Goal: Task Accomplishment & Management: Manage account settings

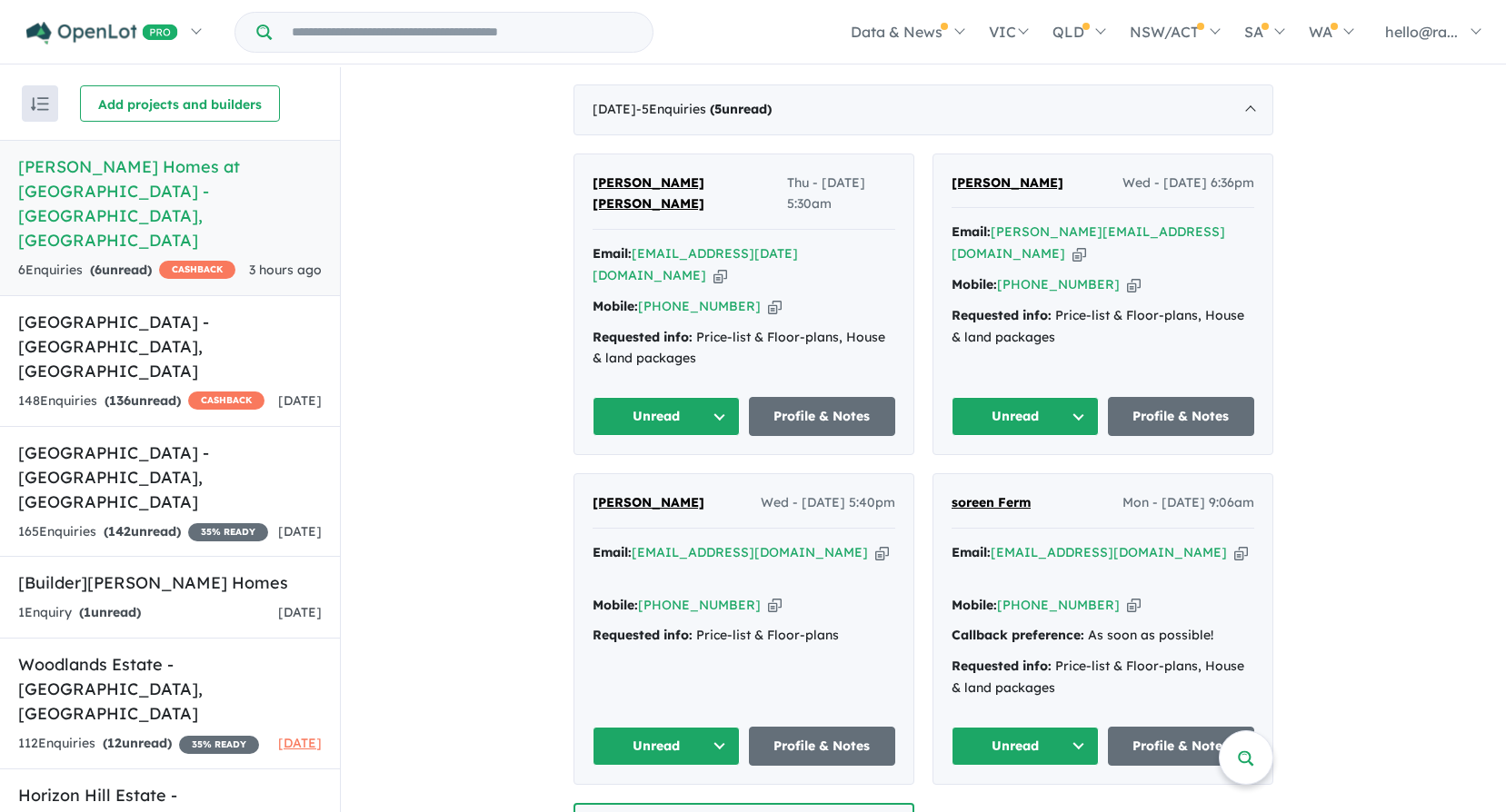
scroll to position [727, 0]
click at [801, 726] on link "Profile & Notes" at bounding box center [822, 745] width 147 height 39
click at [1087, 244] on icon "button" at bounding box center [1079, 253] width 14 height 19
click at [1127, 281] on icon "button" at bounding box center [1133, 283] width 14 height 19
drag, startPoint x: 1066, startPoint y: 178, endPoint x: 947, endPoint y: 180, distance: 119.0
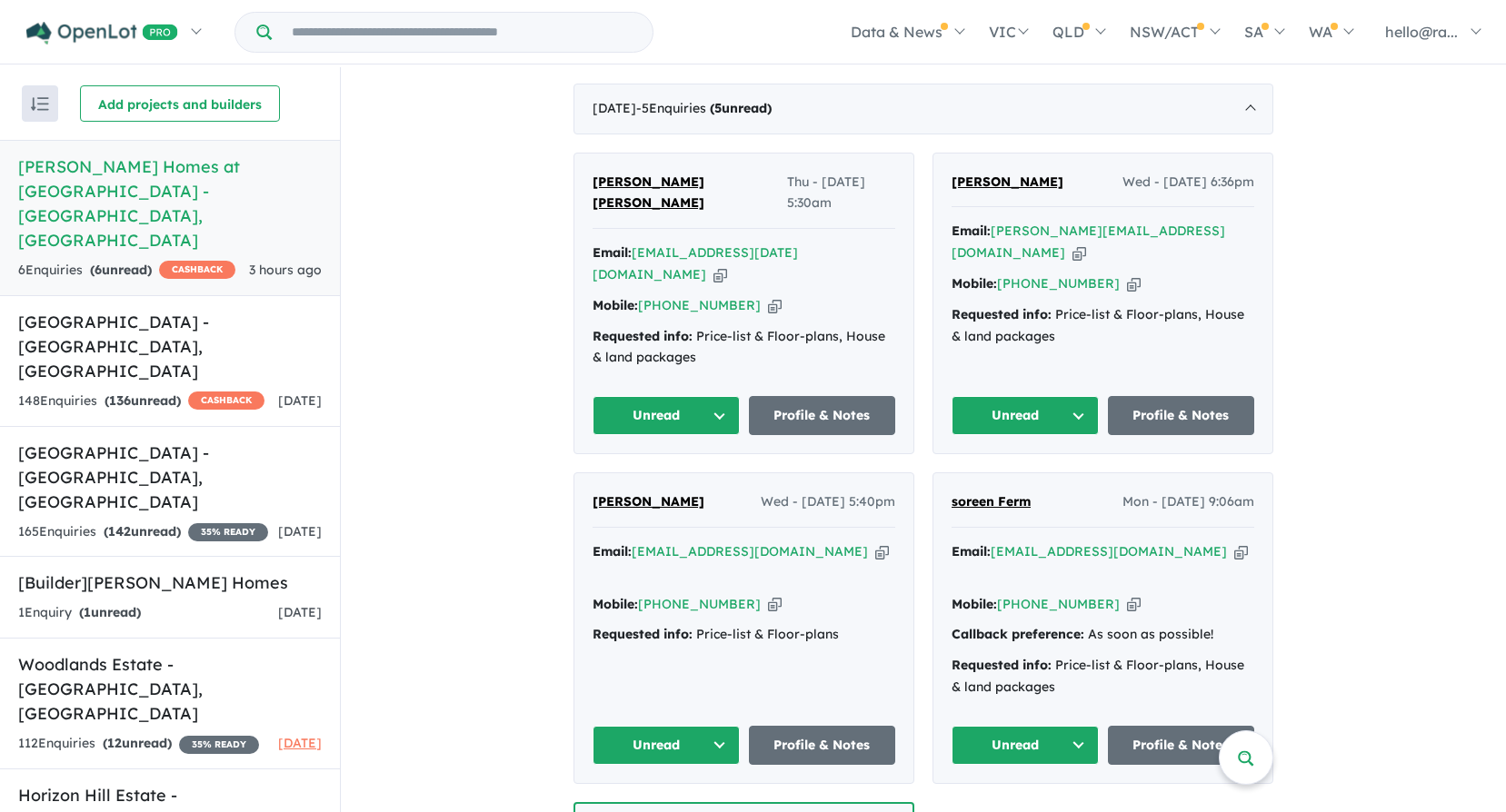
click at [951, 180] on div "Jason Thompson Wed - 10/09/2025, 6:36pm" at bounding box center [1102, 190] width 302 height 37
drag, startPoint x: 947, startPoint y: 180, endPoint x: 972, endPoint y: 181, distance: 25.0
copy span "[PERSON_NAME]"
click at [1087, 244] on icon "button" at bounding box center [1079, 253] width 14 height 19
copy span "Jason Thompson"
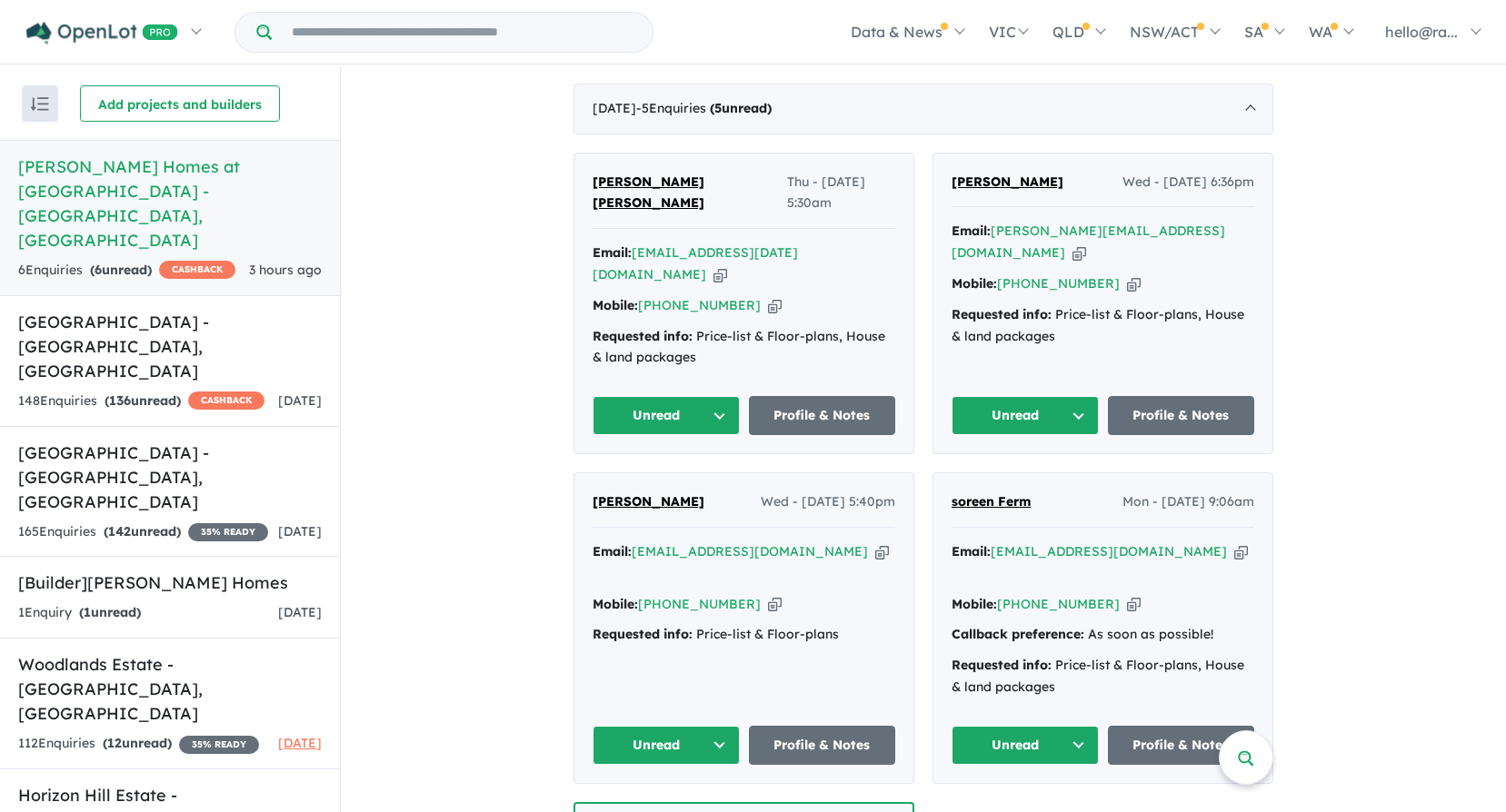
click at [1127, 291] on icon "button" at bounding box center [1133, 283] width 14 height 19
copy span "Jason Thompson"
click at [1208, 398] on link "Profile & Notes" at bounding box center [1182, 416] width 147 height 39
click at [727, 265] on icon "button" at bounding box center [720, 274] width 14 height 19
copy span "Jason Thompson"
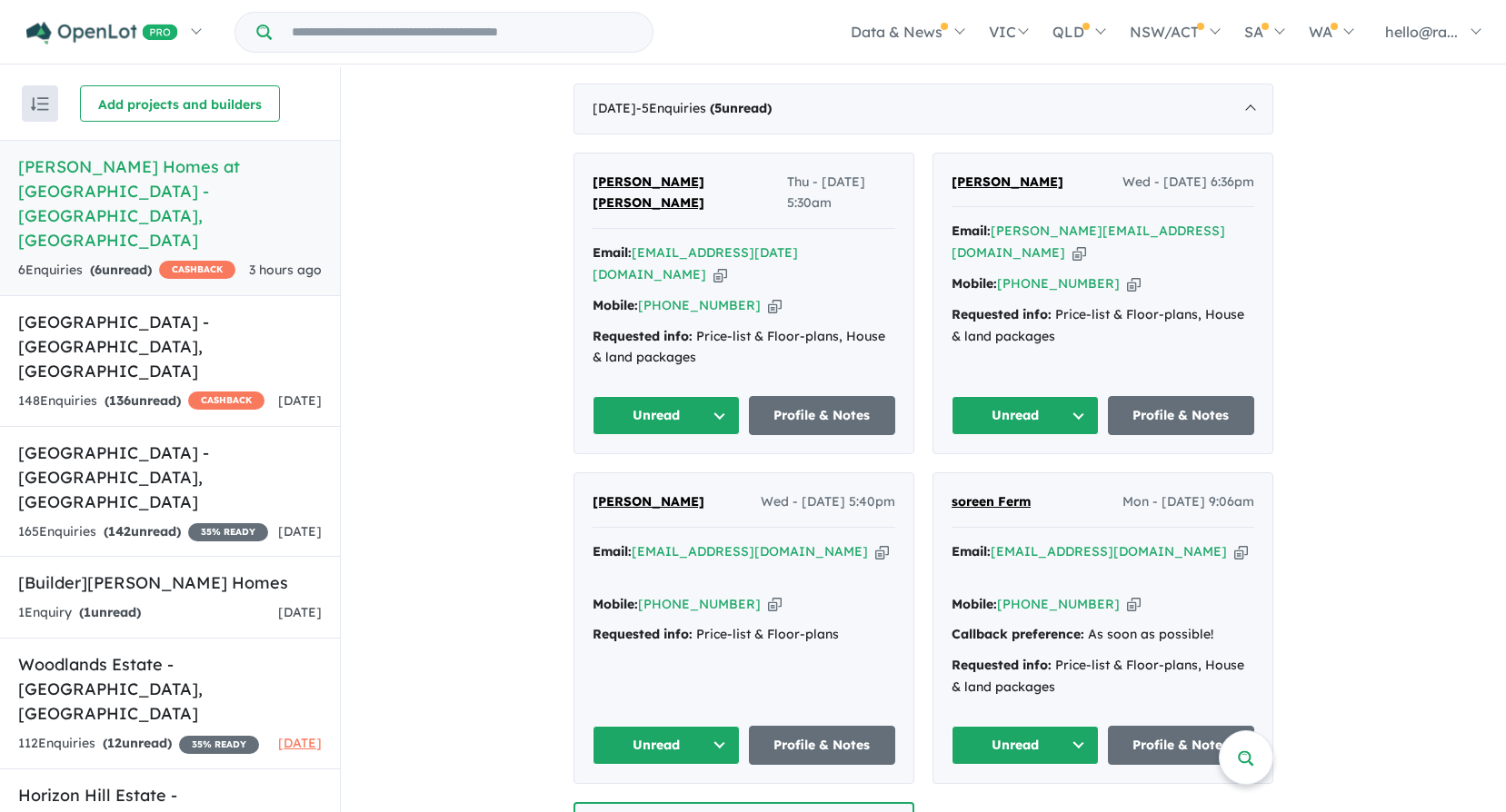
click at [769, 296] on icon "button" at bounding box center [775, 305] width 14 height 19
copy span "Jason Thompson"
drag, startPoint x: 584, startPoint y: 177, endPoint x: 718, endPoint y: 187, distance: 134.4
click at [718, 187] on div "Raj Kumar Shrestha Thu - 11/09/2025, 5:30am Email: raj_25april@hotmail.com Copi…" at bounding box center [744, 303] width 339 height 301
drag, startPoint x: 718, startPoint y: 187, endPoint x: 674, endPoint y: 184, distance: 44.1
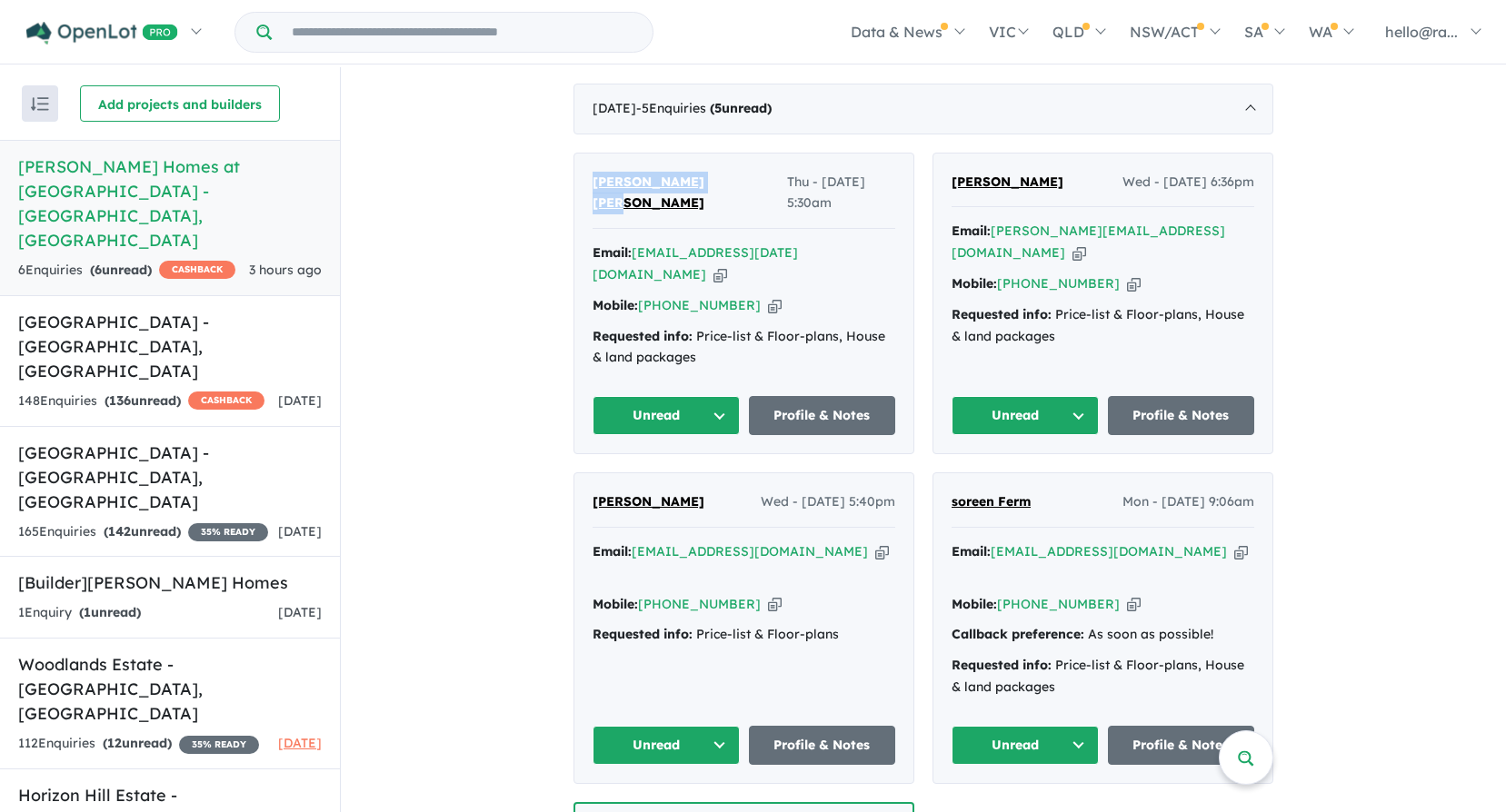
copy span "Raj Kumar Shrestha"
click at [727, 265] on icon "button" at bounding box center [720, 274] width 14 height 19
copy span "Raj Kumar Shrestha"
click at [769, 296] on icon "button" at bounding box center [775, 305] width 14 height 19
copy span "Raj Kumar Shrestha"
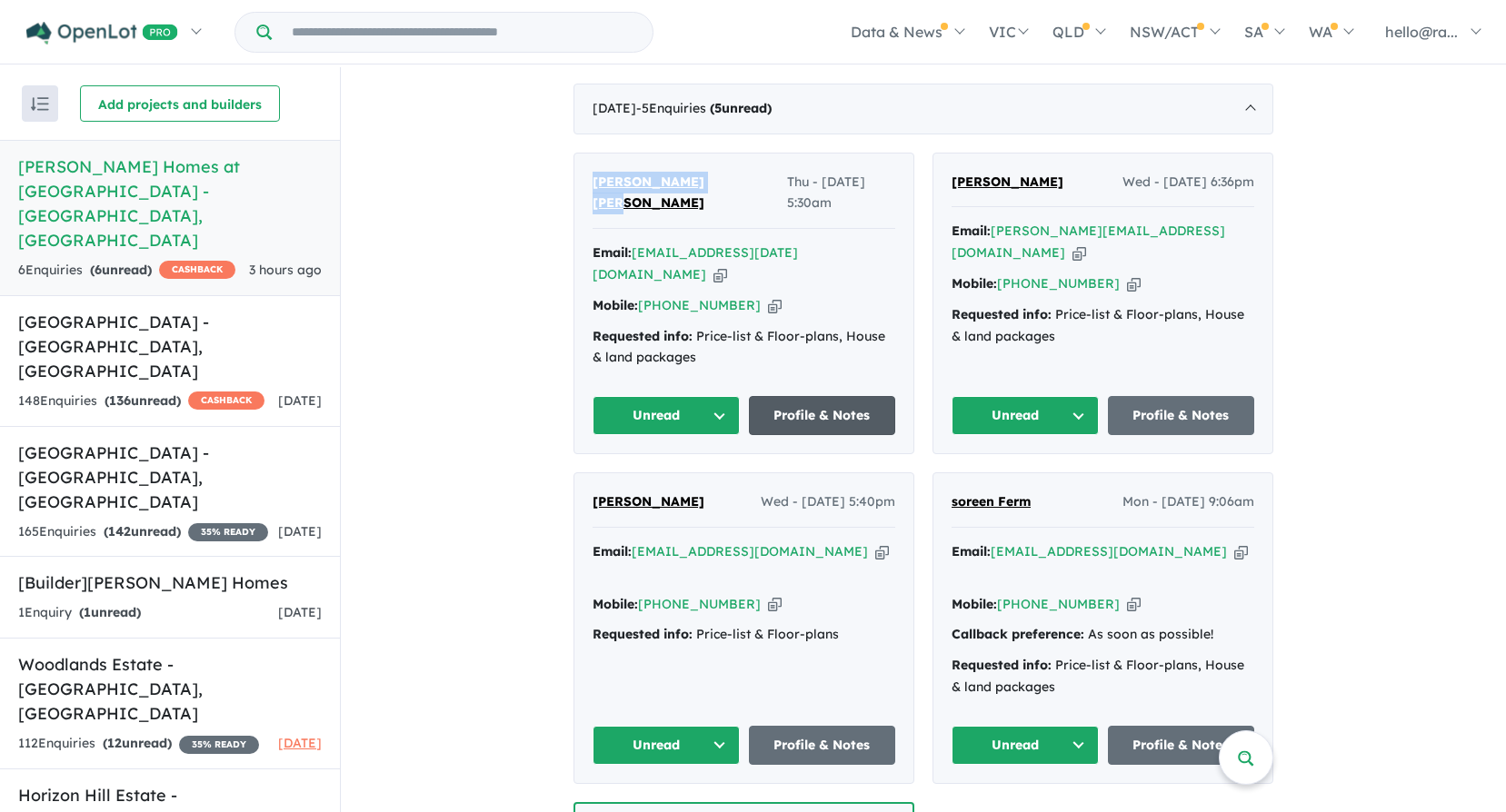
click at [790, 396] on link "Profile & Notes" at bounding box center [822, 416] width 147 height 39
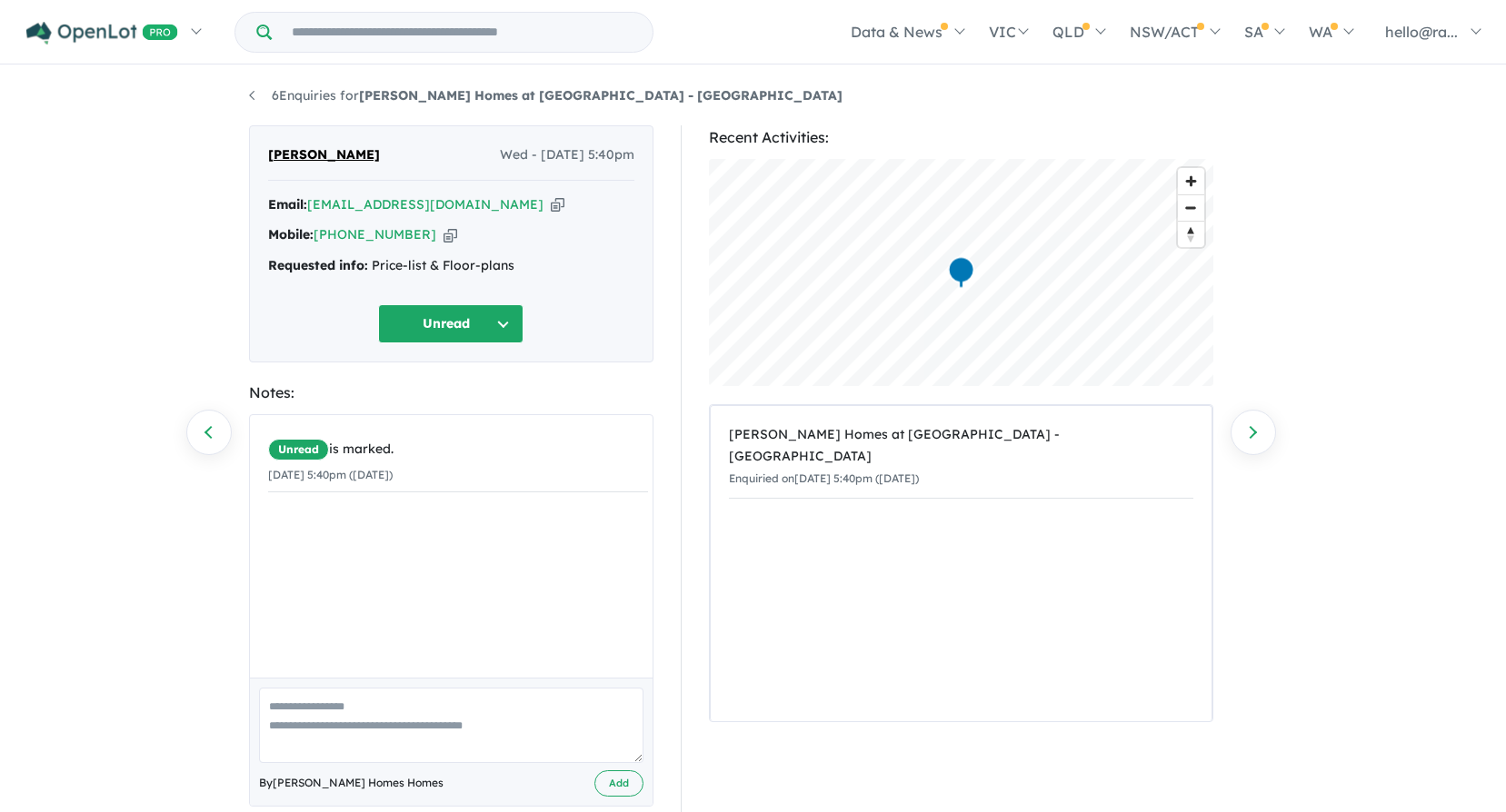
click at [551, 203] on icon "button" at bounding box center [557, 205] width 14 height 19
click at [443, 230] on icon "button" at bounding box center [450, 235] width 14 height 19
drag, startPoint x: 395, startPoint y: 150, endPoint x: 260, endPoint y: 150, distance: 135.0
click at [260, 150] on div "[PERSON_NAME] Wed - [DATE] 5:40pm Email: [EMAIL_ADDRESS][DOMAIN_NAME] Copied! M…" at bounding box center [451, 244] width 405 height 237
drag, startPoint x: 260, startPoint y: 150, endPoint x: 276, endPoint y: 153, distance: 16.3
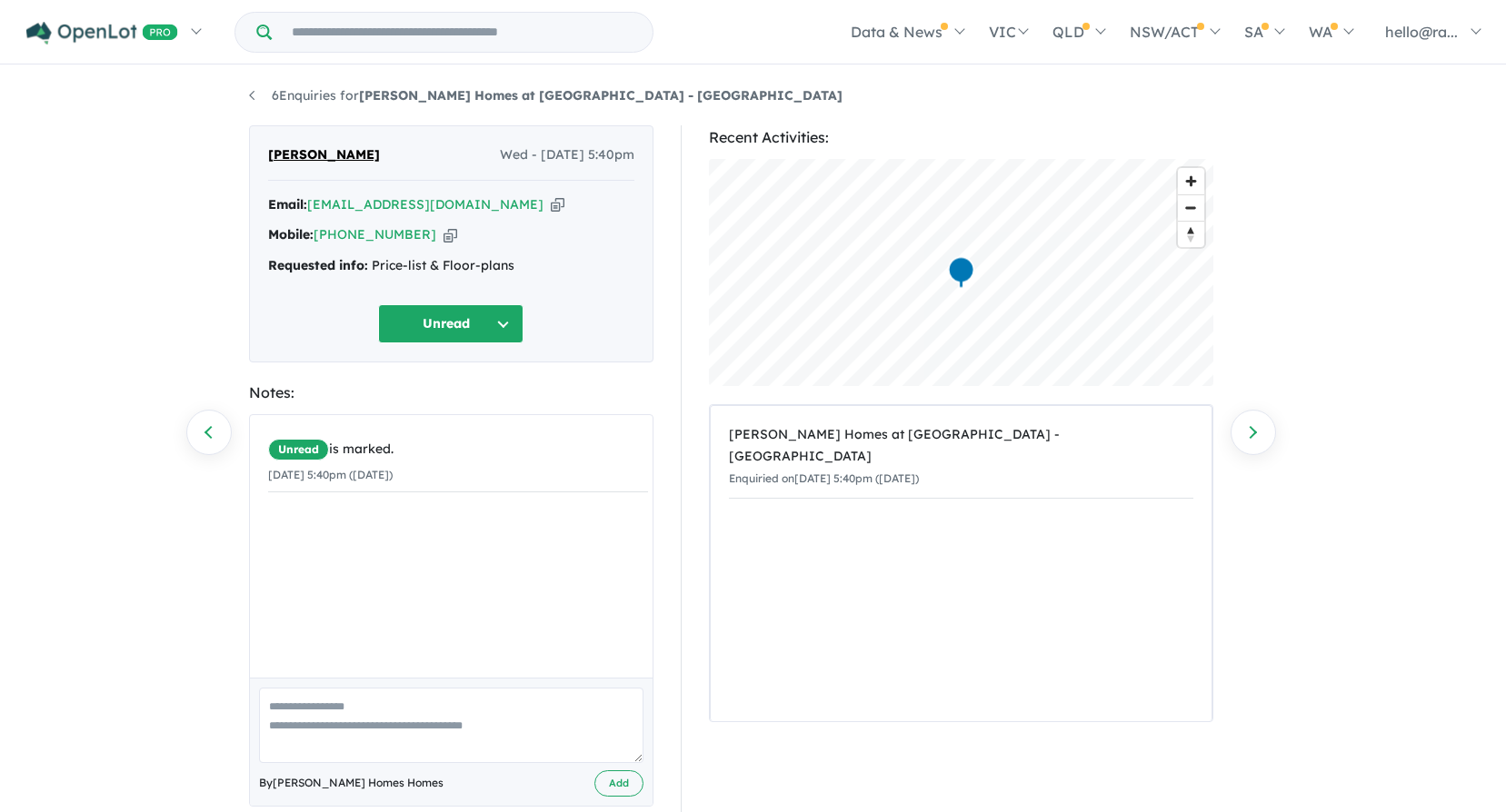
copy span "[PERSON_NAME]"
click at [551, 199] on icon "button" at bounding box center [557, 205] width 14 height 19
copy span "[PERSON_NAME]"
click at [443, 237] on icon "button" at bounding box center [450, 235] width 14 height 19
copy span "[PERSON_NAME]"
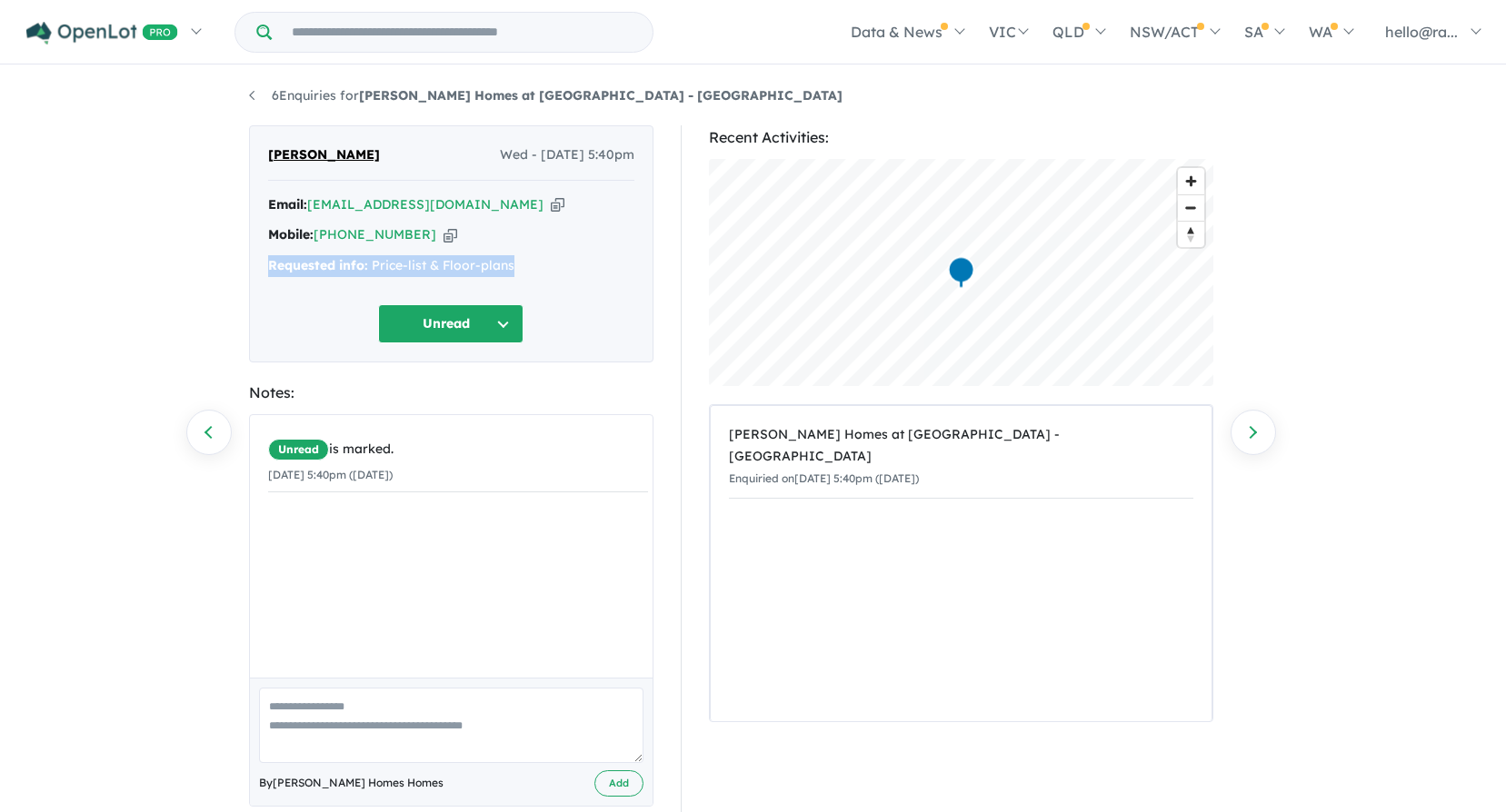
drag, startPoint x: 506, startPoint y: 266, endPoint x: 261, endPoint y: 264, distance: 245.0
click at [261, 264] on div "[PERSON_NAME] Wed - [DATE] 5:40pm Email: [EMAIL_ADDRESS][DOMAIN_NAME] Copied! M…" at bounding box center [451, 244] width 405 height 237
drag, startPoint x: 261, startPoint y: 264, endPoint x: 286, endPoint y: 259, distance: 25.5
copy div "Requested info: Price-list & Floor-plans"
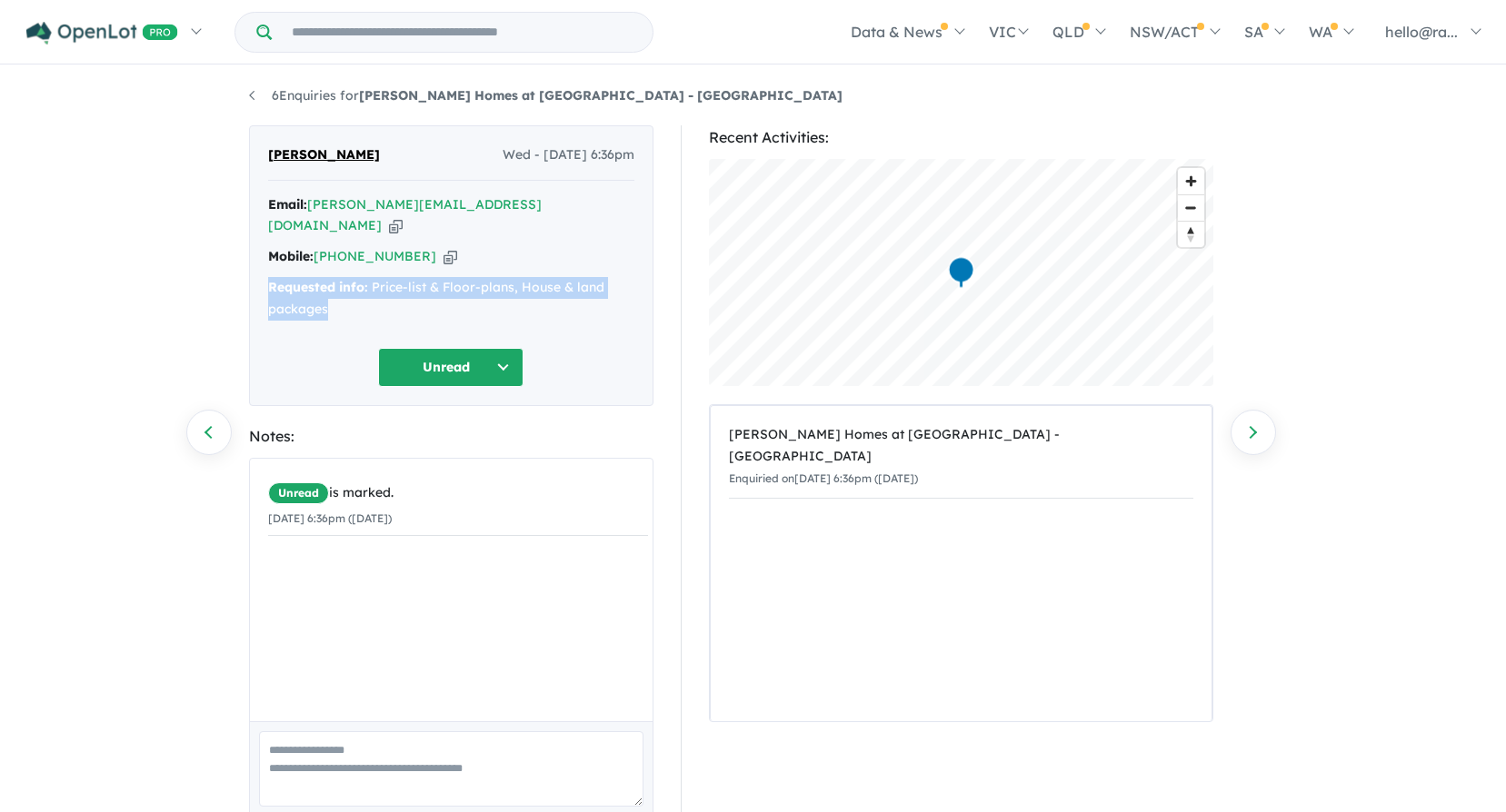
drag, startPoint x: 344, startPoint y: 287, endPoint x: 266, endPoint y: 256, distance: 83.9
click at [266, 256] on div "[PERSON_NAME] Wed - [DATE] 6:36pm Email: [PERSON_NAME][EMAIL_ADDRESS][DOMAIN_NA…" at bounding box center [451, 265] width 405 height 280
drag, startPoint x: 266, startPoint y: 256, endPoint x: 281, endPoint y: 265, distance: 17.5
copy div "Requested info: Price-list & Floor-plans, House & land packages"
drag, startPoint x: 363, startPoint y: 289, endPoint x: 242, endPoint y: 269, distance: 122.6
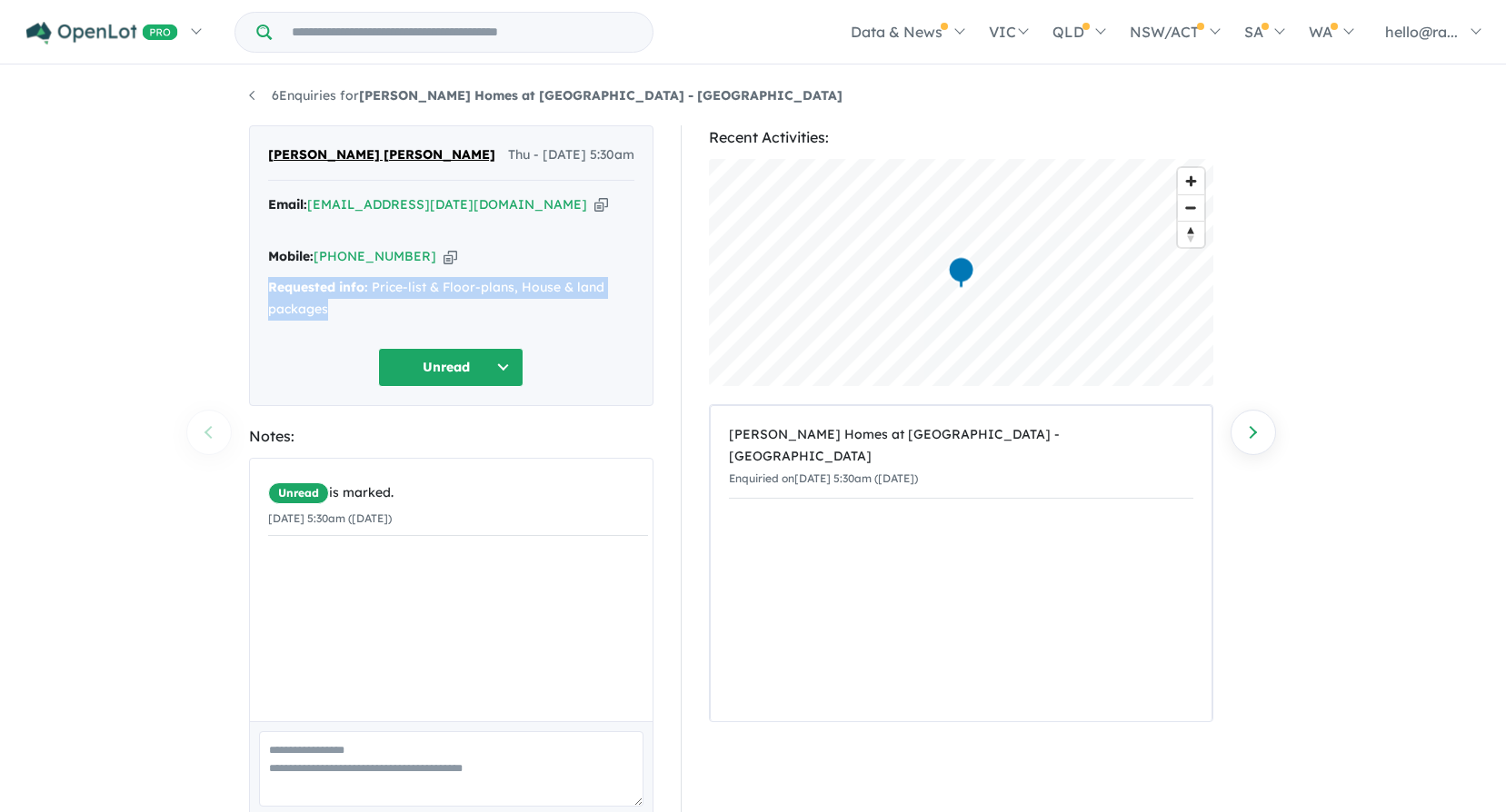
click at [242, 269] on div "Raj Kumar Shrestha Thu - 11/09/2025, 5:30am Email: raj_25april@hotmail.com Copi…" at bounding box center [451, 506] width 431 height 762
drag, startPoint x: 242, startPoint y: 269, endPoint x: 284, endPoint y: 270, distance: 42.0
copy div "Requested info: Price-list & Floor-plans, House & land packages"
